Goal: Entertainment & Leisure: Consume media (video, audio)

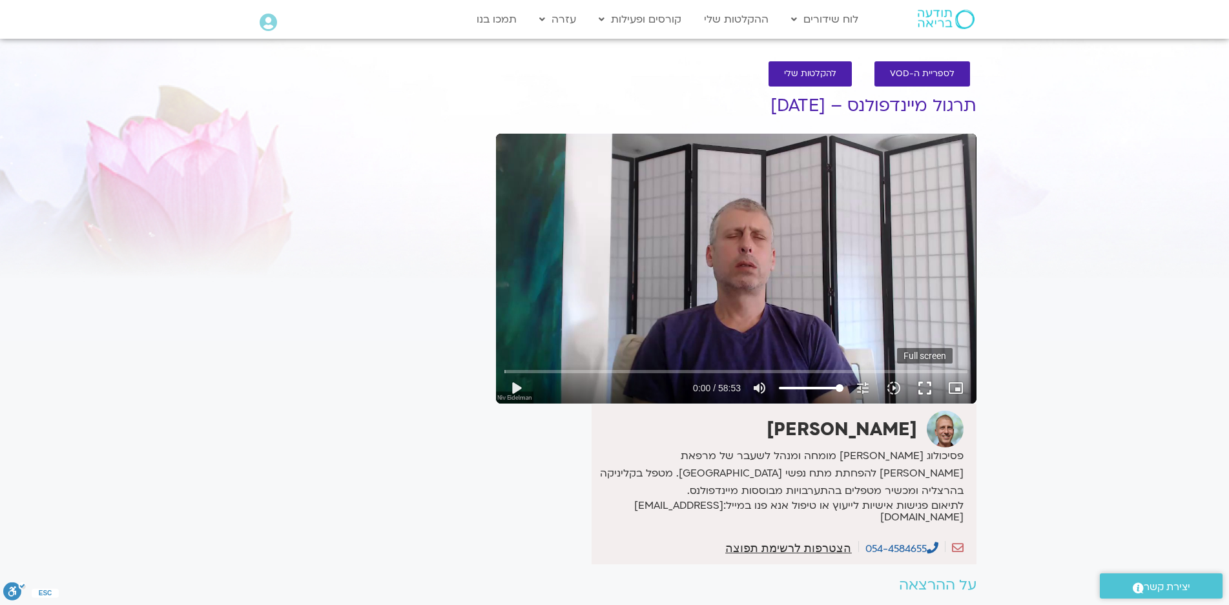
click at [921, 385] on button "fullscreen" at bounding box center [924, 388] width 31 height 31
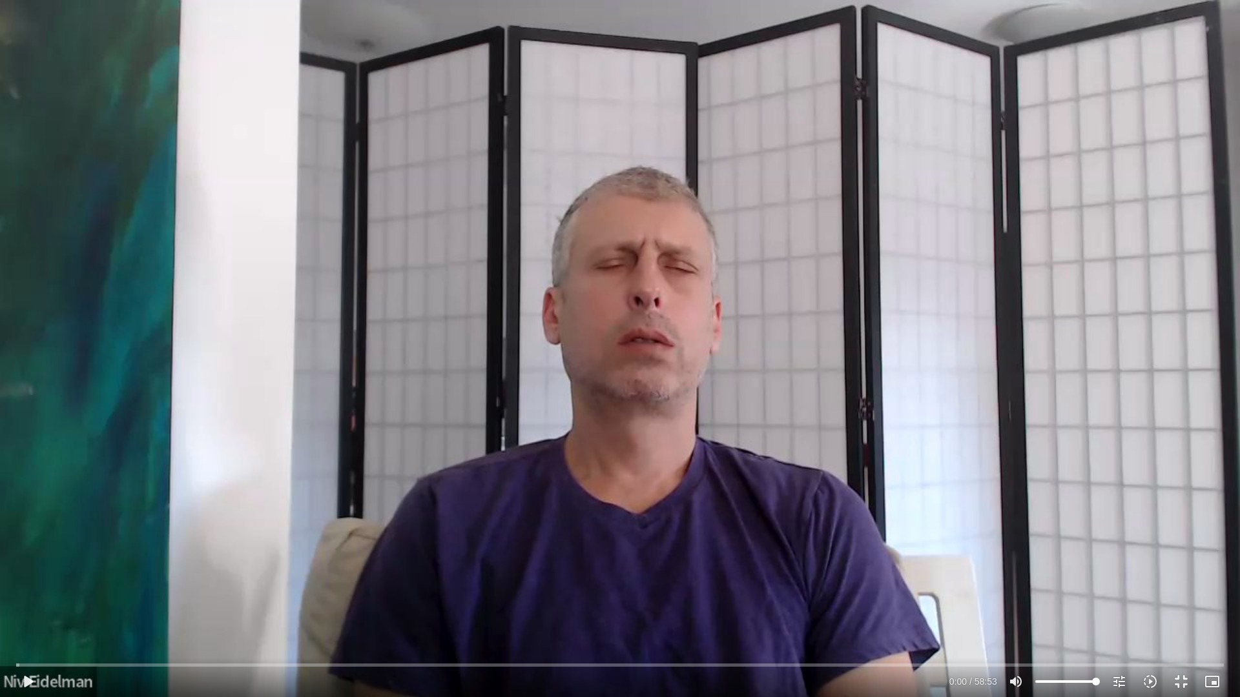
click at [941, 343] on div "Skip Ad 54:33 play_arrow 0:00 / 58:53 volume_up Mute tune Resolution Auto 720p …" at bounding box center [620, 348] width 1240 height 697
type input "3.575934"
